Goal: Task Accomplishment & Management: Use online tool/utility

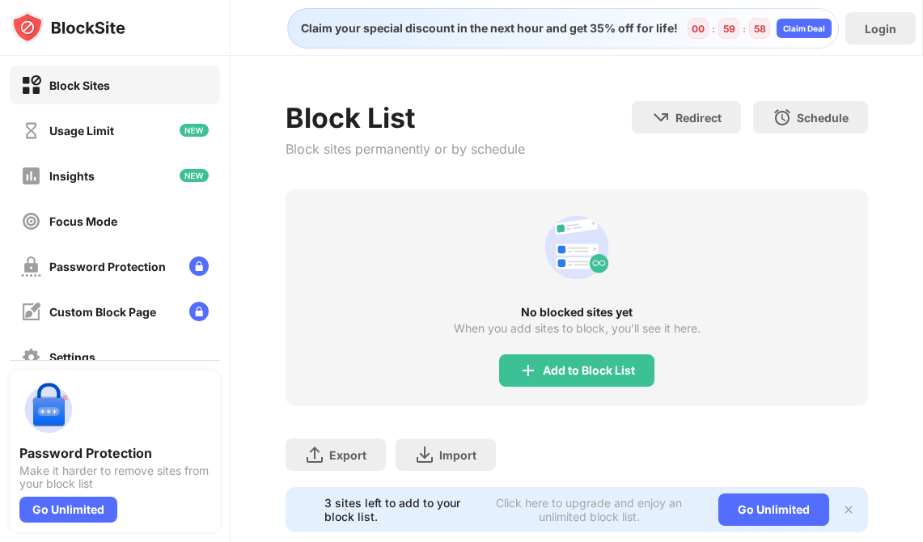
scroll to position [35, 0]
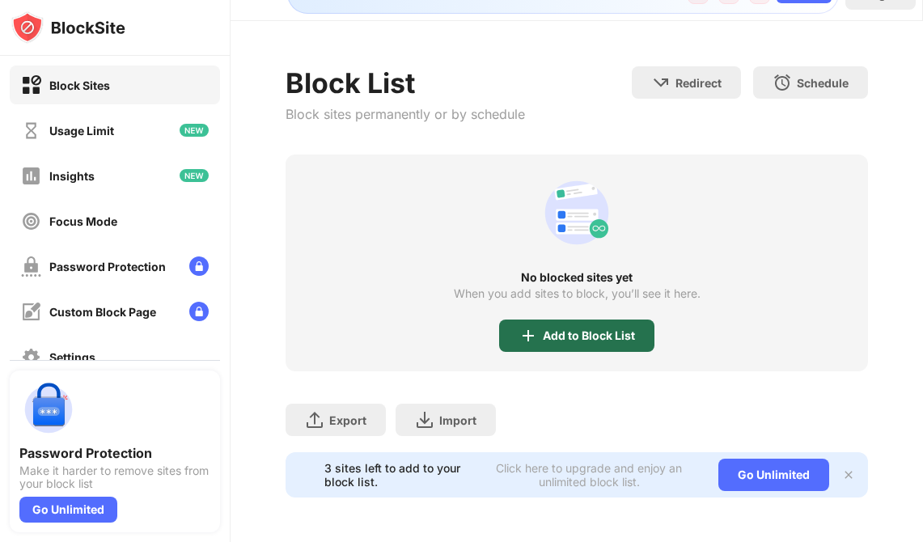
click at [589, 332] on div "Add to Block List" at bounding box center [589, 335] width 92 height 13
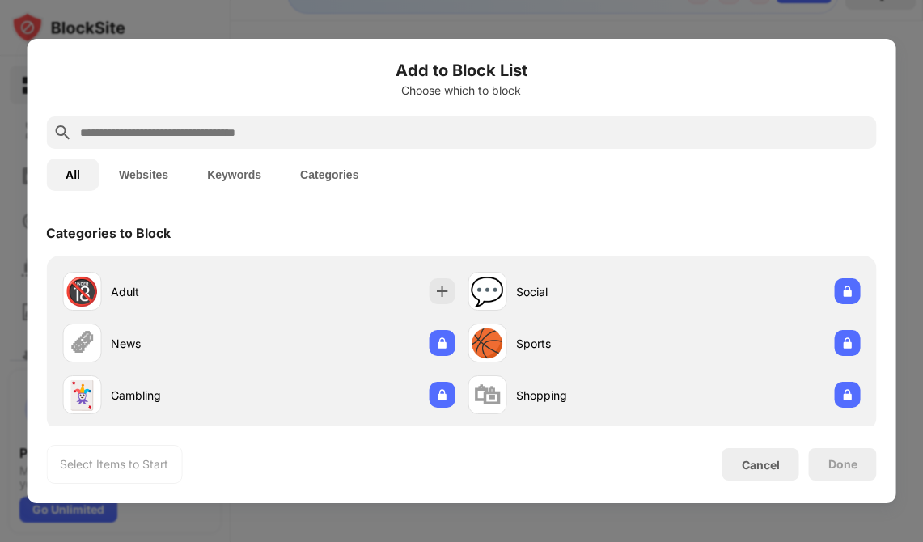
click at [218, 129] on input "text" at bounding box center [474, 132] width 792 height 19
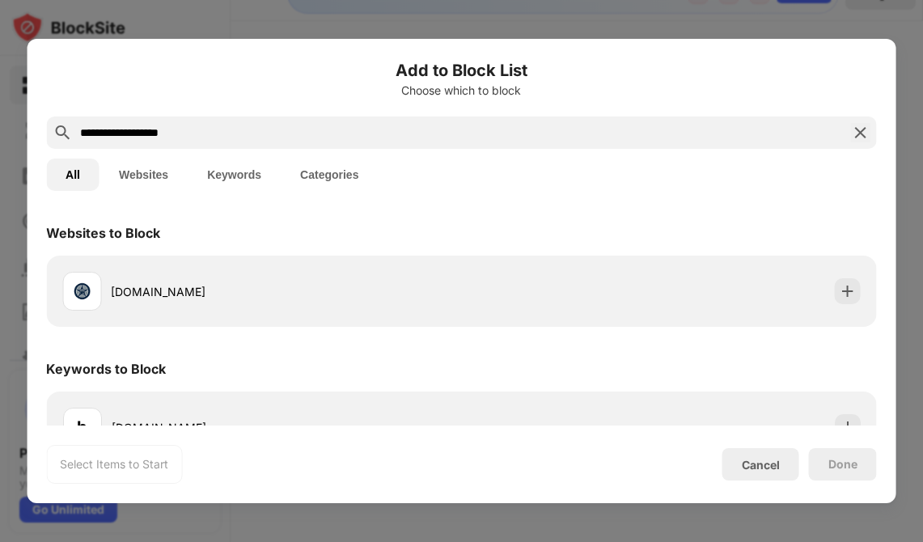
scroll to position [10, 0]
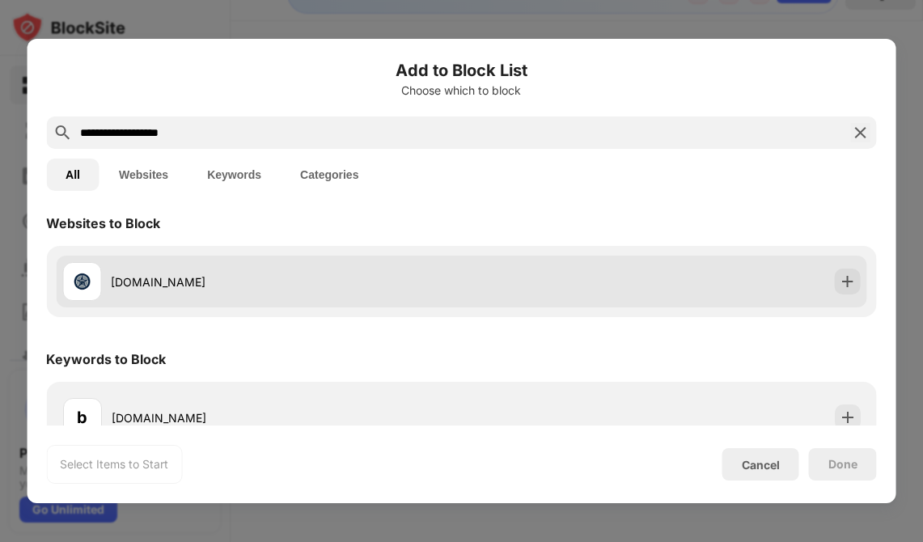
type input "**********"
click at [400, 272] on div "[DOMAIN_NAME]" at bounding box center [261, 281] width 399 height 39
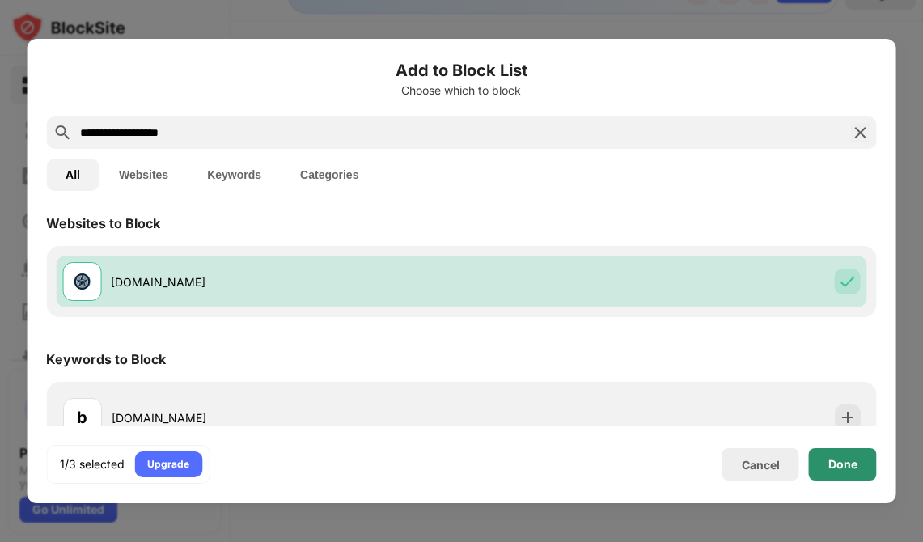
click at [836, 458] on div "Done" at bounding box center [842, 464] width 29 height 13
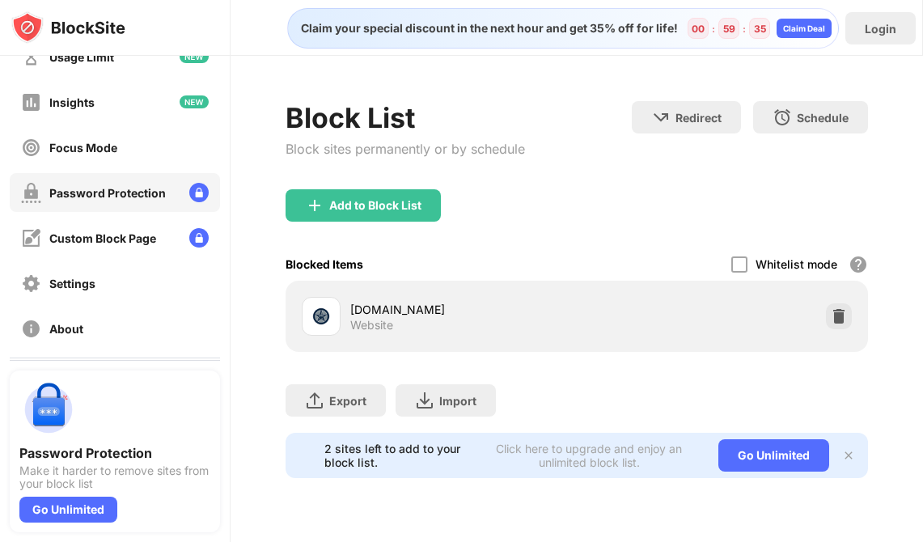
scroll to position [108, 0]
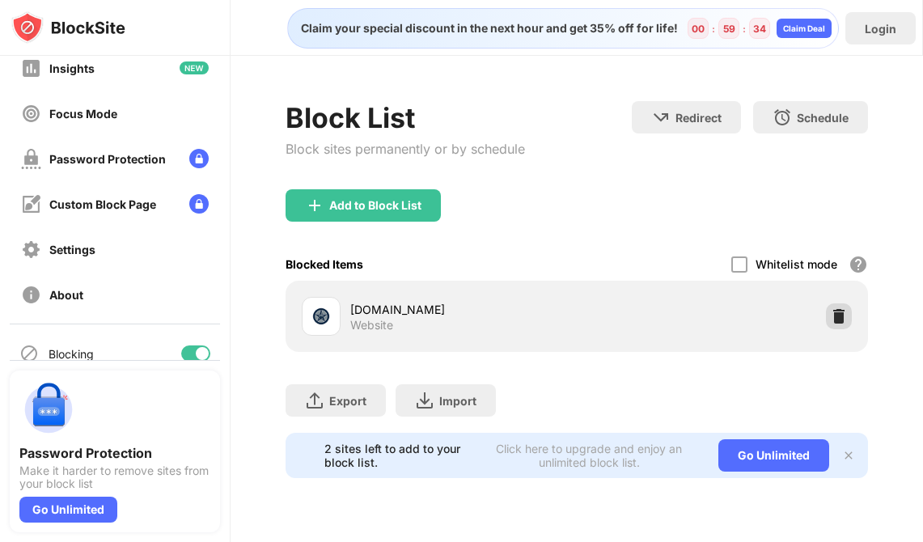
click at [840, 323] on img at bounding box center [839, 316] width 16 height 16
